Goal: Find contact information: Obtain details needed to contact an individual or organization

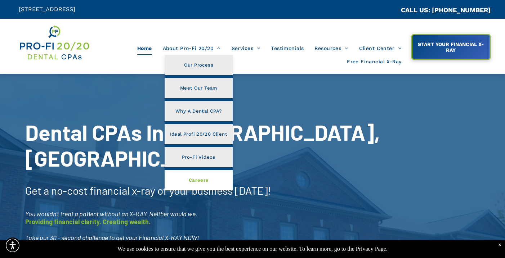
click at [206, 176] on span "Careers" at bounding box center [199, 180] width 20 height 9
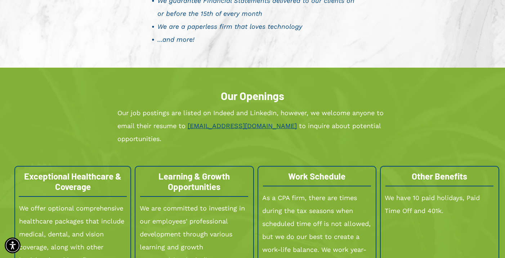
scroll to position [703, 0]
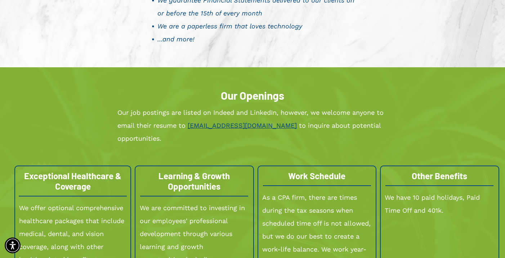
click at [217, 123] on link "[EMAIL_ADDRESS][DOMAIN_NAME]" at bounding box center [242, 126] width 109 height 8
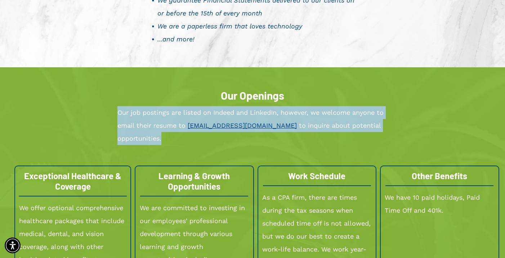
drag, startPoint x: 117, startPoint y: 112, endPoint x: 381, endPoint y: 127, distance: 264.2
click at [381, 127] on p "Our job postings are listed on Indeed and LinkedIn, however, we welcome anyone …" at bounding box center [252, 125] width 271 height 39
copy p "Our job postings are listed on Indeed and LinkedIn, however, we welcome anyone …"
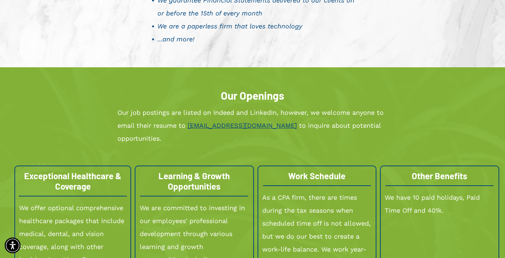
click at [298, 84] on div "Our Openings Our job postings are listed on Indeed and LinkedIn, however, we we…" at bounding box center [252, 249] width 505 height 365
click at [209, 123] on link "[EMAIL_ADDRESS][DOMAIN_NAME]" at bounding box center [242, 126] width 109 height 8
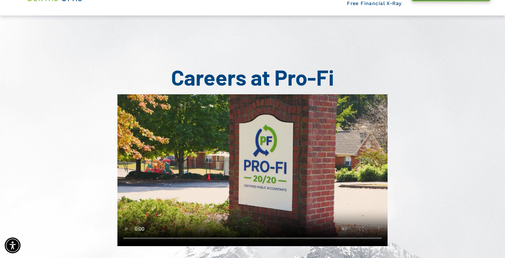
scroll to position [3, 0]
